Goal: Information Seeking & Learning: Learn about a topic

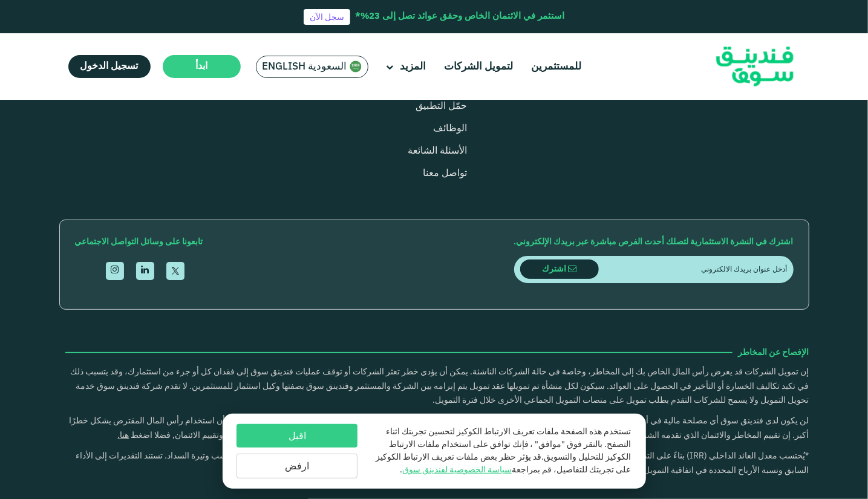
scroll to position [1671, 0]
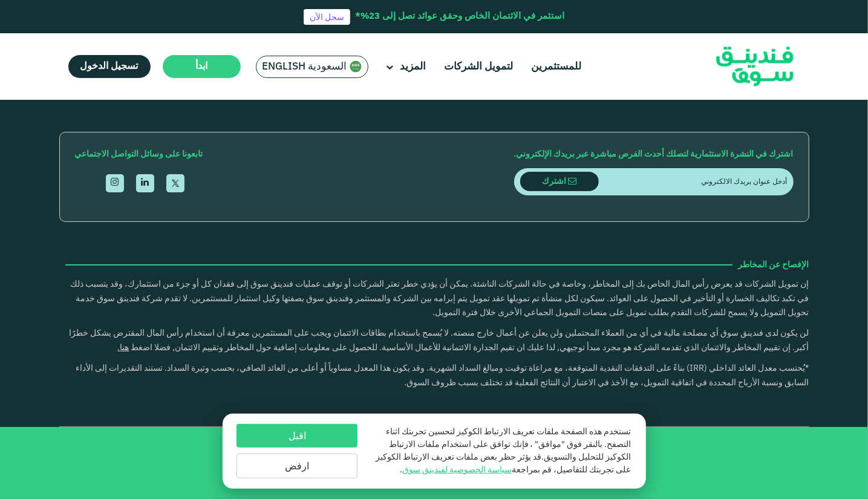
type tc-range-slider "4"
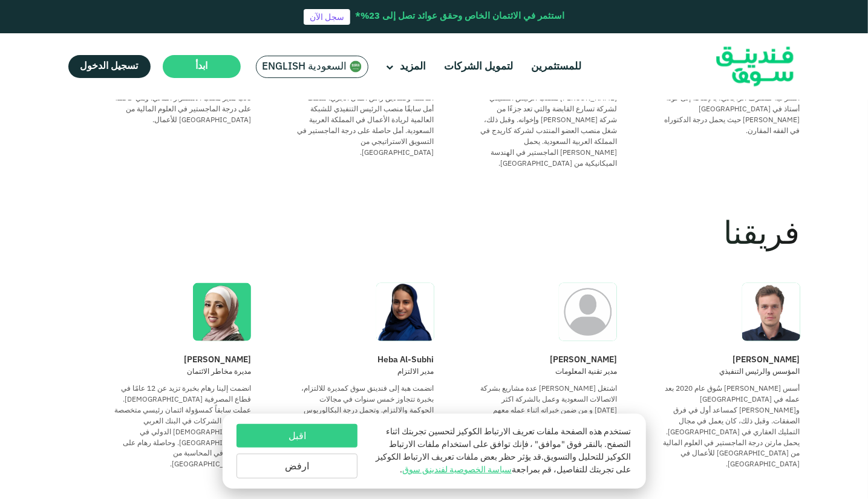
scroll to position [786, 0]
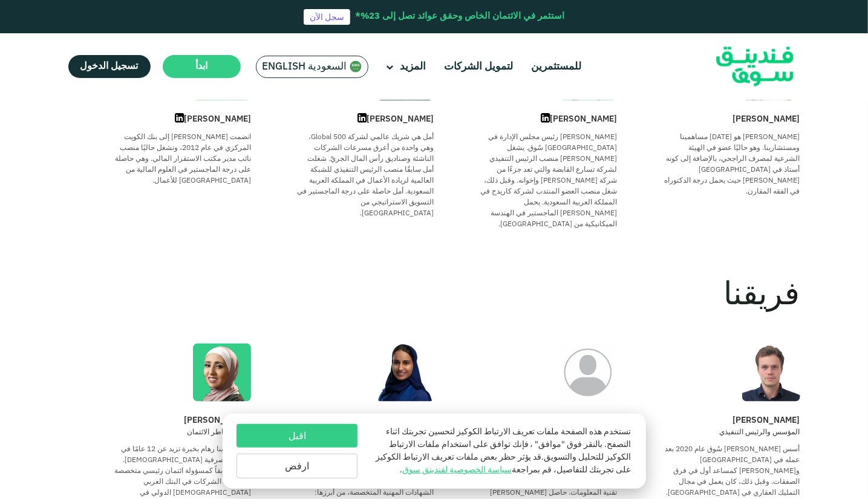
click at [330, 431] on button "اقبل" at bounding box center [297, 436] width 121 height 24
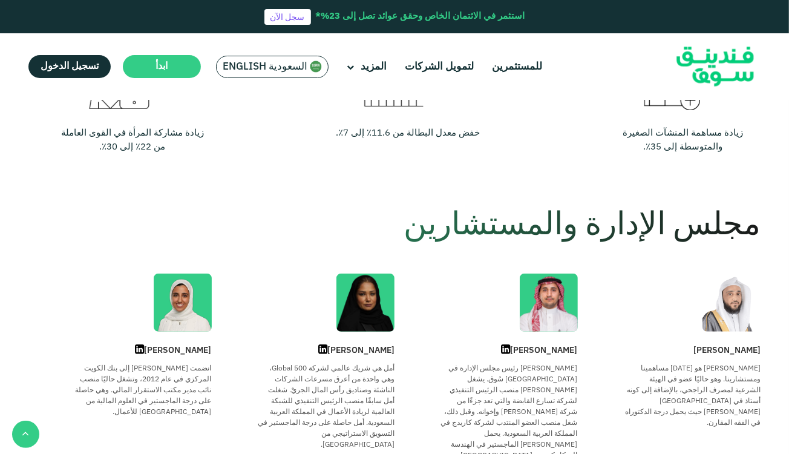
scroll to position [518, 0]
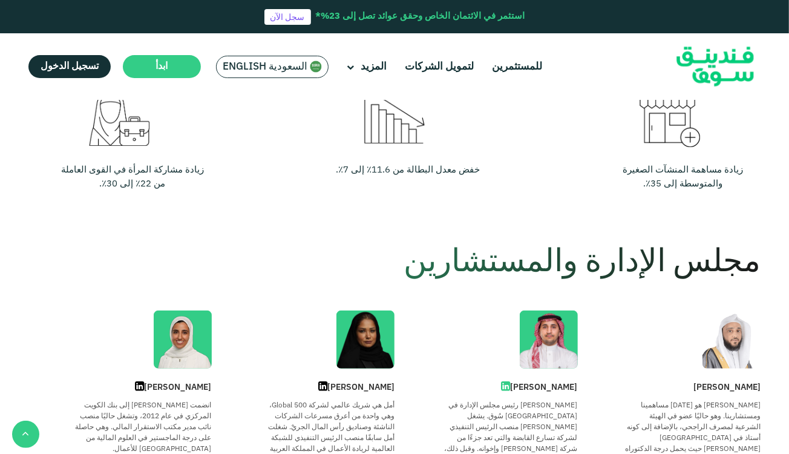
click at [511, 386] on icon at bounding box center [506, 386] width 9 height 11
click at [136, 384] on icon at bounding box center [140, 386] width 9 height 11
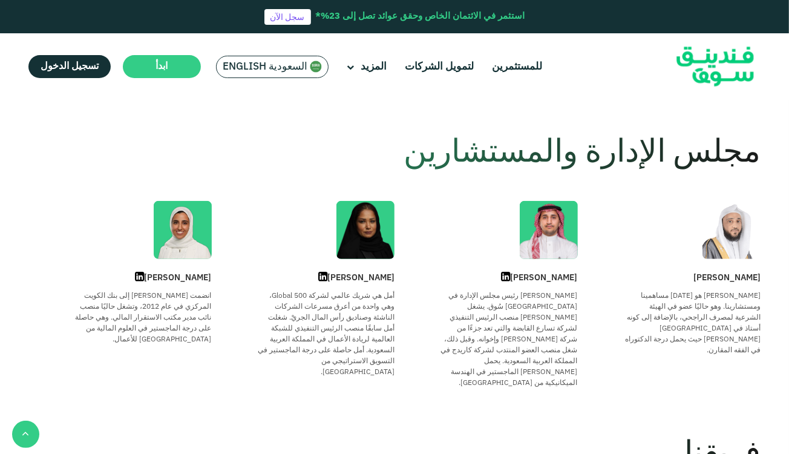
scroll to position [629, 0]
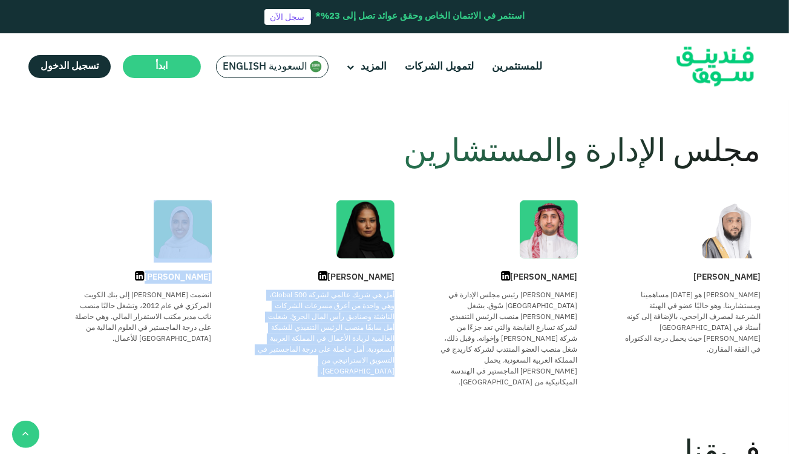
drag, startPoint x: 217, startPoint y: 278, endPoint x: 137, endPoint y: 278, distance: 80.5
click at [132, 276] on div "[PERSON_NAME] [DEMOGRAPHIC_DATA][PERSON_NAME] هو [DATE] مساهمينا ومستشارينا. وه…" at bounding box center [394, 294] width 732 height 188
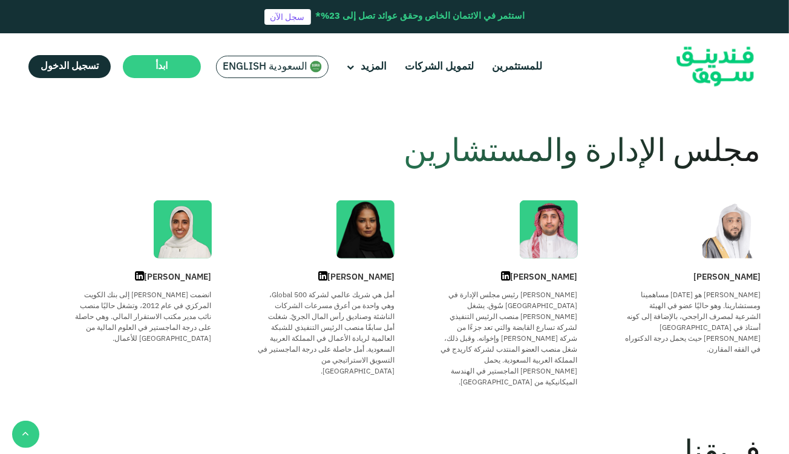
click at [195, 374] on div "[PERSON_NAME] انضمت [PERSON_NAME] إلى بنك الكويت المركزي في عام 2012، وتشغل حال…" at bounding box center [119, 328] width 183 height 117
click at [327, 278] on icon at bounding box center [322, 276] width 9 height 11
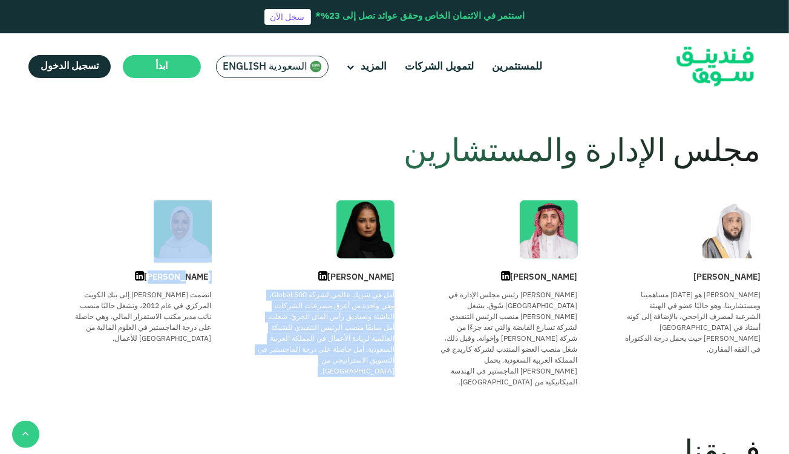
drag, startPoint x: 215, startPoint y: 278, endPoint x: 171, endPoint y: 280, distance: 44.2
click at [171, 280] on div "[PERSON_NAME] [DEMOGRAPHIC_DATA][PERSON_NAME] هو [DATE] مساهمينا ومستشارينا. وه…" at bounding box center [394, 294] width 732 height 188
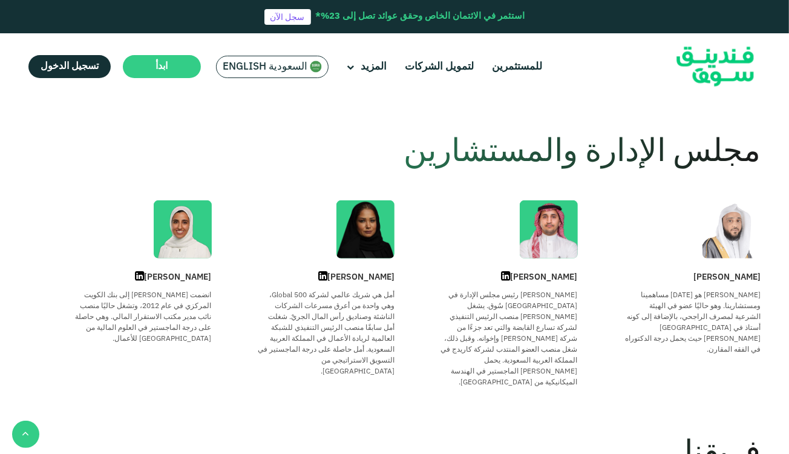
click at [179, 287] on div "[PERSON_NAME] انضمت [PERSON_NAME] إلى بنك الكويت المركزي في عام 2012، وتشغل حال…" at bounding box center [119, 328] width 183 height 117
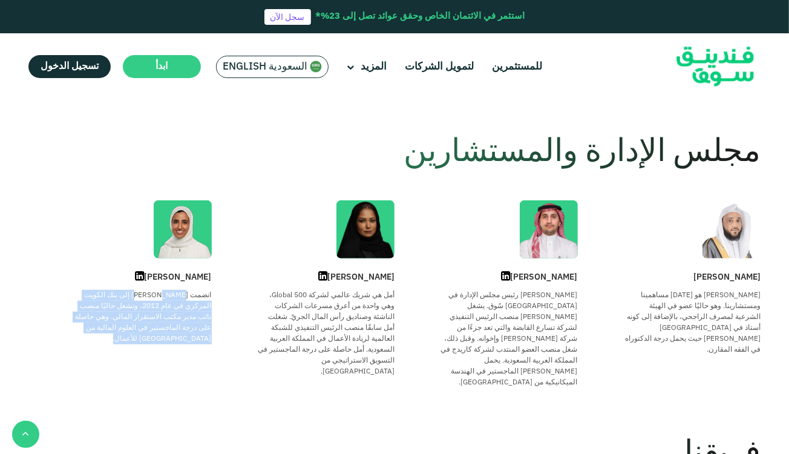
click at [179, 287] on div "[PERSON_NAME] انضمت [PERSON_NAME] إلى بنك الكويت المركزي في عام 2012، وتشغل حال…" at bounding box center [119, 328] width 183 height 117
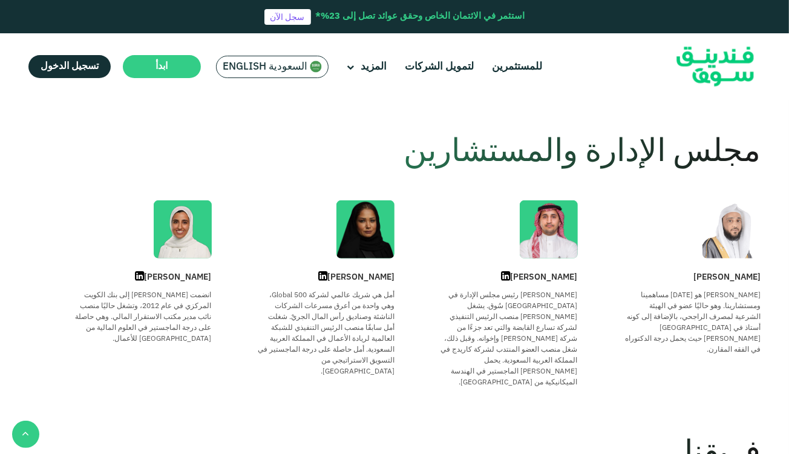
click at [218, 278] on div "[PERSON_NAME]" at bounding box center [303, 276] width 183 height 13
drag, startPoint x: 218, startPoint y: 278, endPoint x: 184, endPoint y: 275, distance: 34.6
click at [184, 275] on div "[PERSON_NAME] [DEMOGRAPHIC_DATA][PERSON_NAME] هو [DATE] مساهمينا ومستشارينا. وه…" at bounding box center [394, 294] width 732 height 188
click at [175, 283] on div "[PERSON_NAME] انضمت [PERSON_NAME] إلى بنك الكويت المركزي في عام 2012، وتشغل حال…" at bounding box center [119, 328] width 183 height 117
drag, startPoint x: 175, startPoint y: 283, endPoint x: 215, endPoint y: 276, distance: 40.6
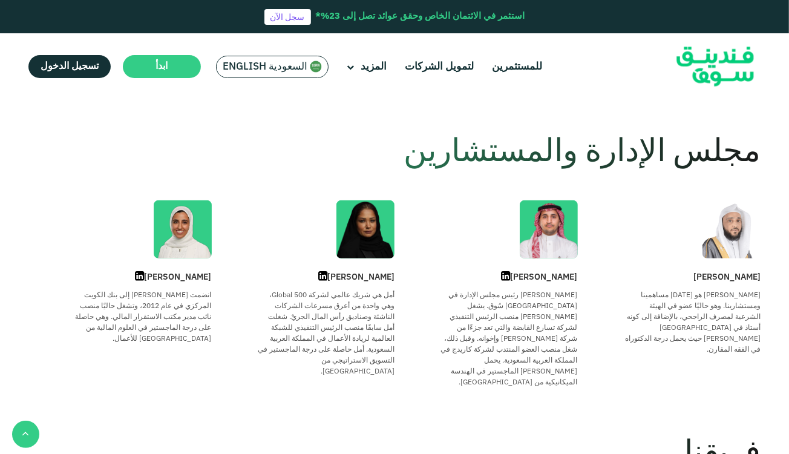
click at [215, 276] on div "[PERSON_NAME] [DEMOGRAPHIC_DATA][PERSON_NAME] هو [DATE] مساهمينا ومستشارينا. وه…" at bounding box center [394, 294] width 732 height 188
click at [215, 276] on div "[PERSON_NAME]" at bounding box center [303, 276] width 183 height 13
drag, startPoint x: 215, startPoint y: 276, endPoint x: 203, endPoint y: 278, distance: 11.6
click at [203, 278] on div "[PERSON_NAME] [DEMOGRAPHIC_DATA][PERSON_NAME] هو [DATE] مساهمينا ومستشارينا. وه…" at bounding box center [394, 294] width 732 height 188
click at [203, 278] on div "[PERSON_NAME]" at bounding box center [119, 276] width 183 height 13
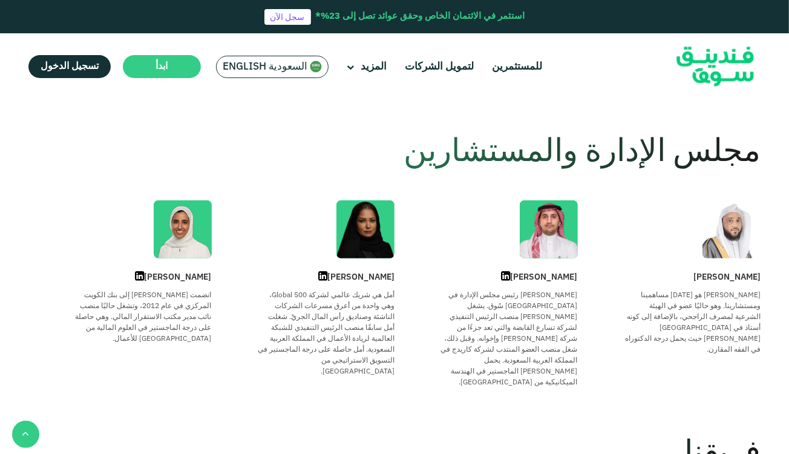
drag, startPoint x: 203, startPoint y: 278, endPoint x: 141, endPoint y: 281, distance: 61.8
click at [141, 281] on div "[PERSON_NAME]" at bounding box center [119, 276] width 183 height 13
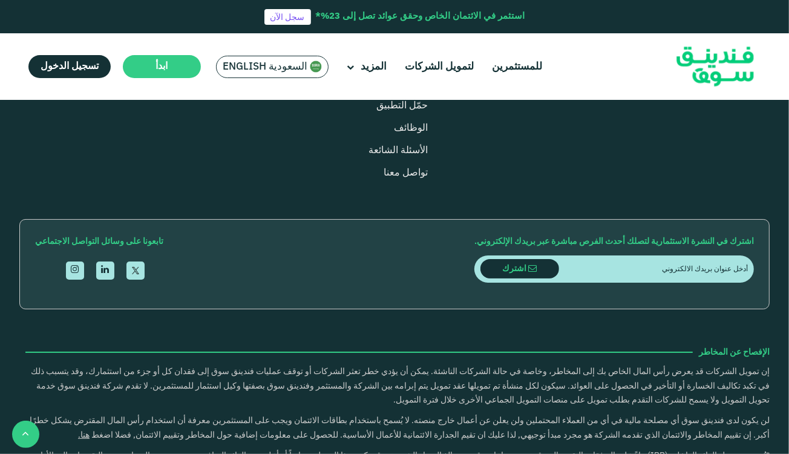
scroll to position [1595, 0]
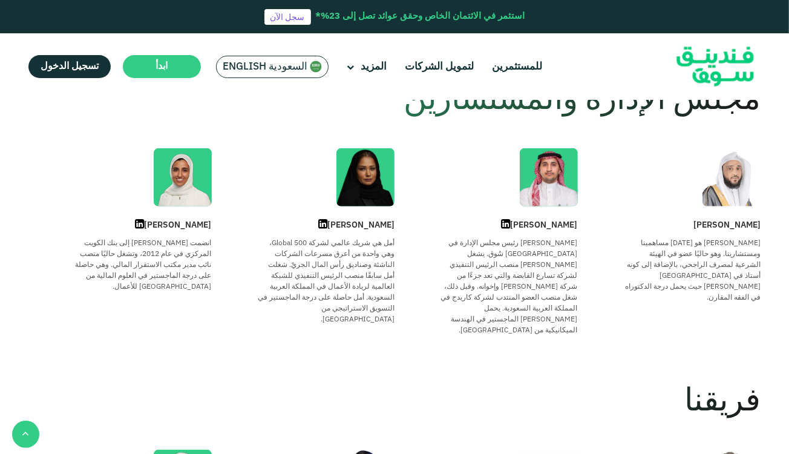
scroll to position [659, 0]
